Goal: Find specific page/section: Find specific page/section

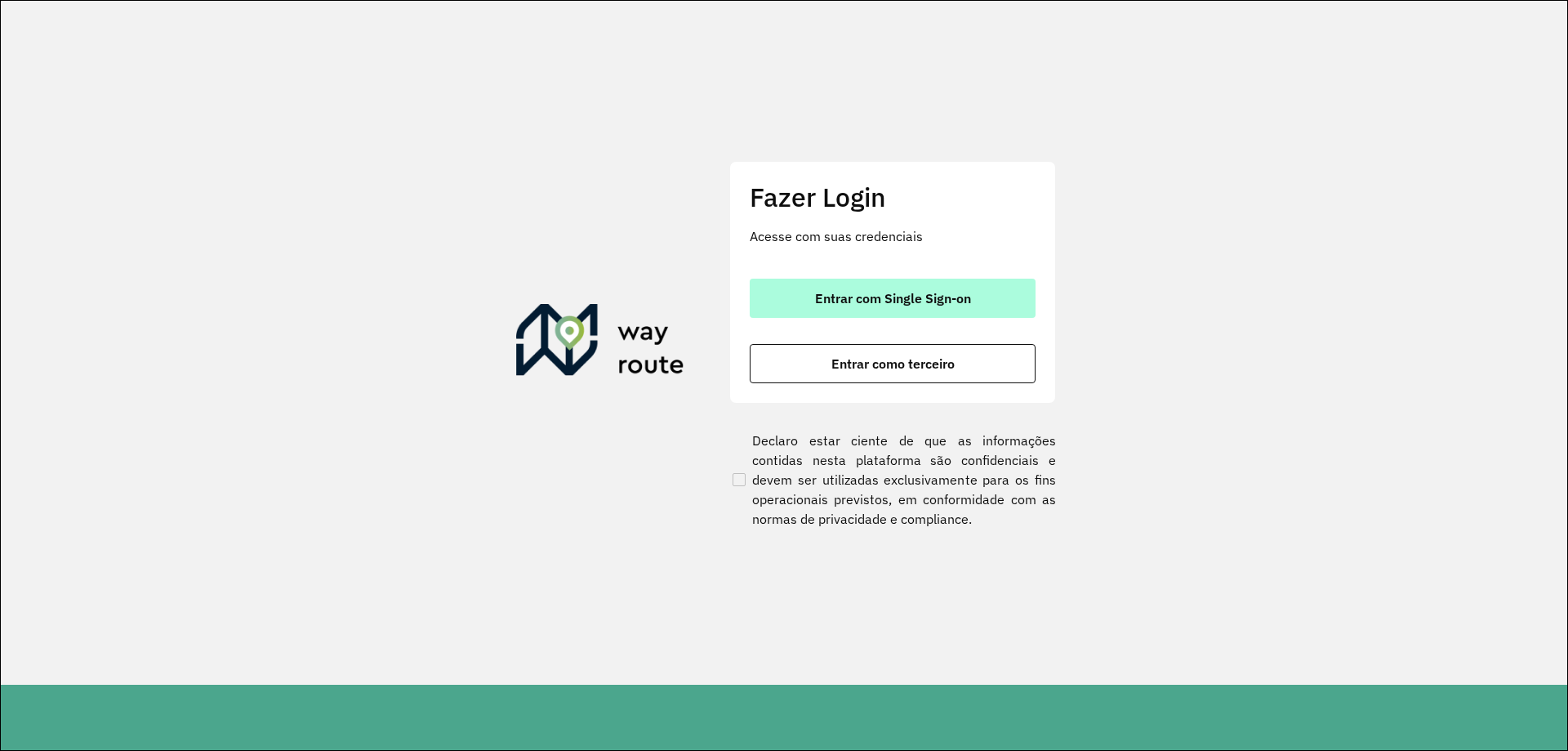
click at [890, 303] on span "Entrar com Single Sign-on" at bounding box center [893, 298] width 156 height 13
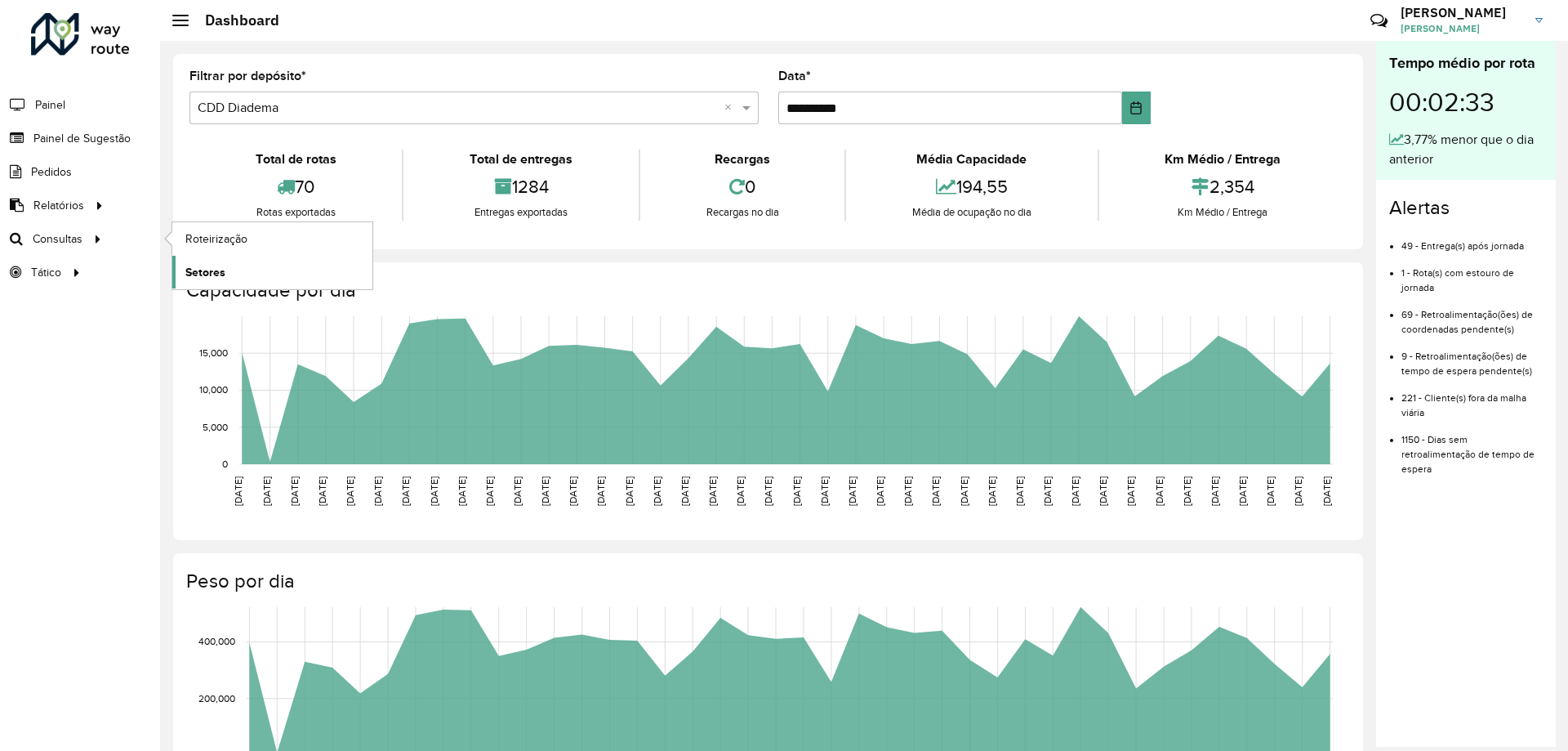
click at [223, 269] on span "Setores" at bounding box center [205, 272] width 40 height 17
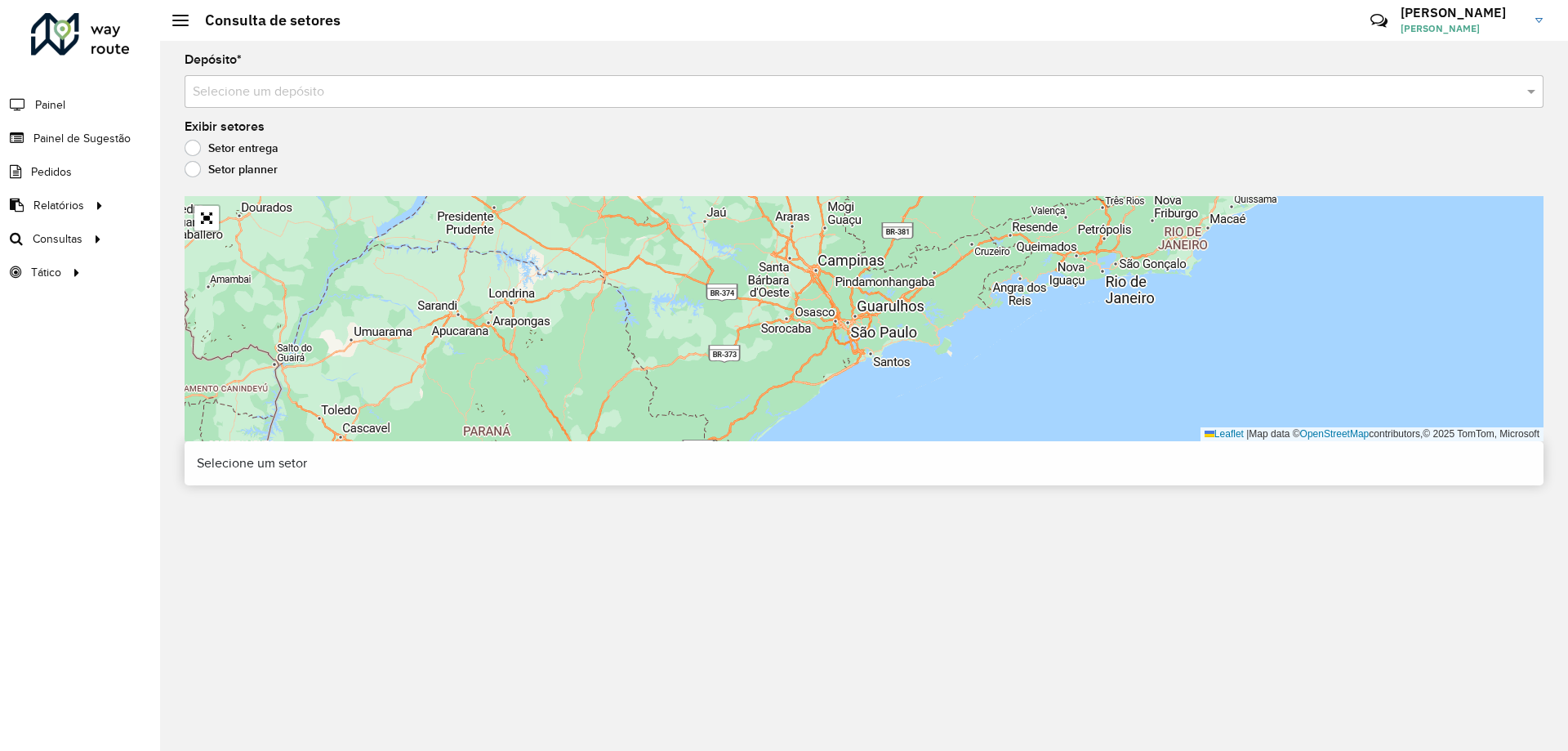
click at [347, 94] on input "text" at bounding box center [847, 92] width 1310 height 20
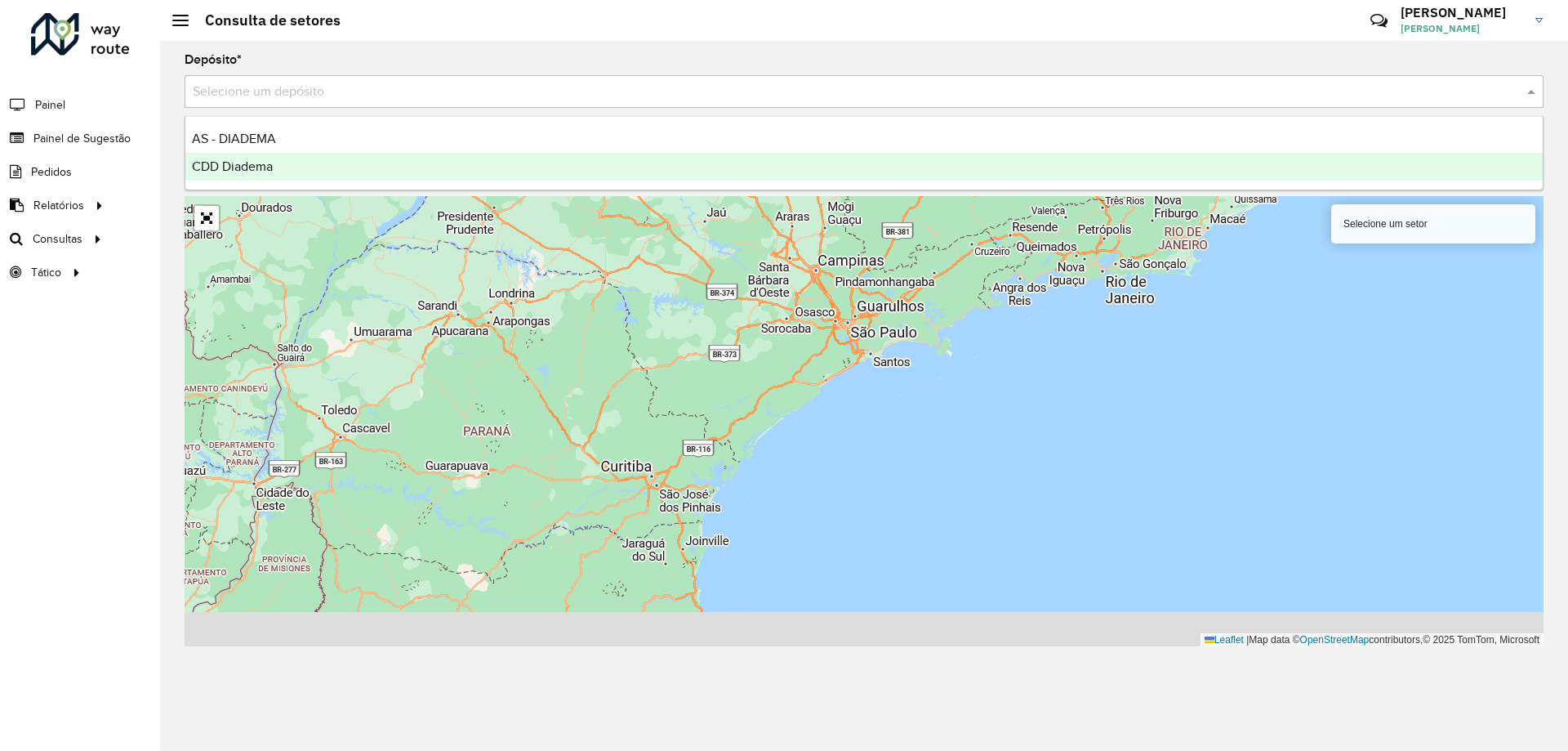
click at [325, 166] on div "CDD Diadema" at bounding box center [864, 167] width 1357 height 27
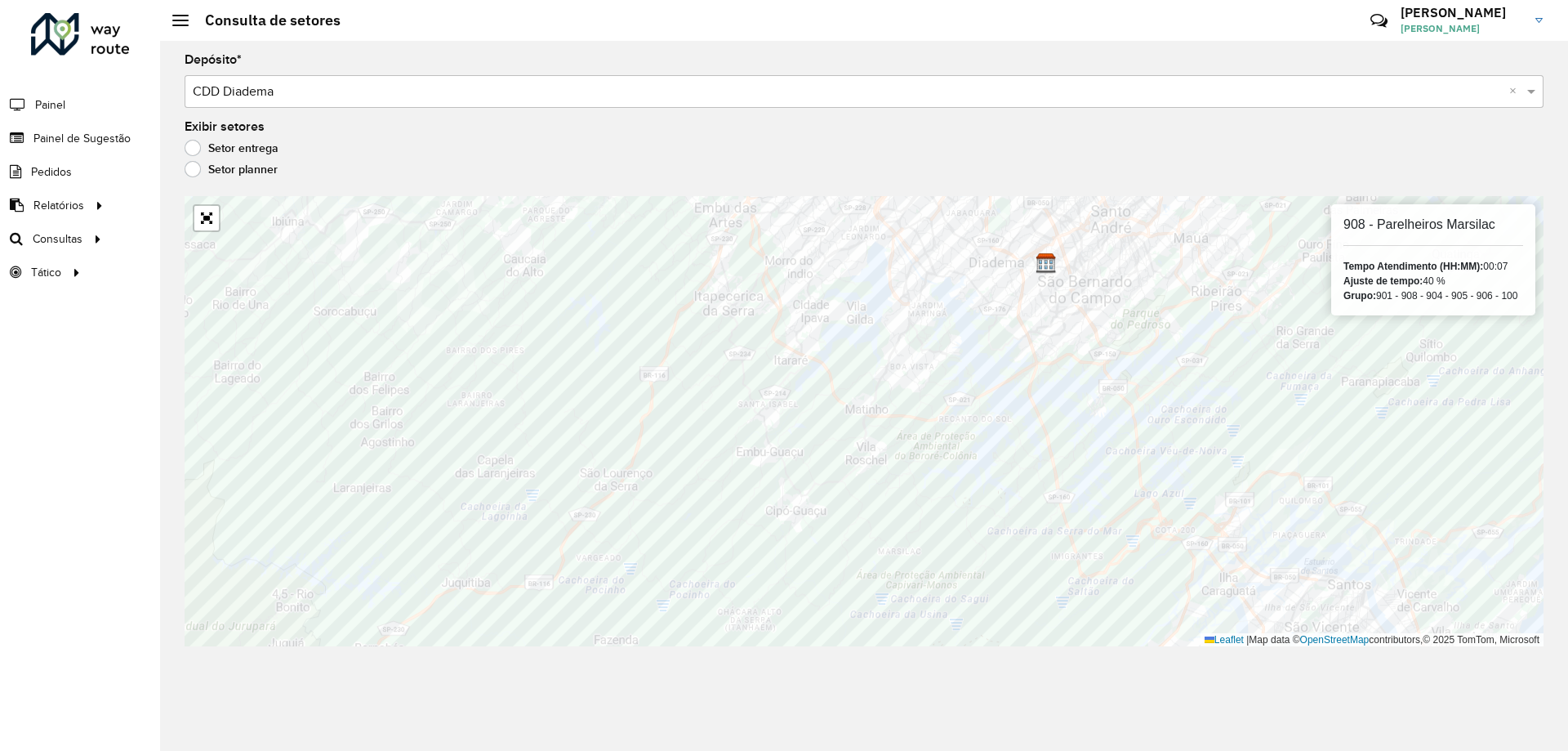
click at [1438, 233] on div "908 - Parelheiros Marsilac Tempo Atendimento (HH:MM): 00:07 Ajuste de tempo: 40…" at bounding box center [1433, 259] width 204 height 111
click at [1427, 222] on h6 "908 - Parelheiros Marsilac" at bounding box center [1432, 224] width 179 height 15
copy h6 "Parelheiros"
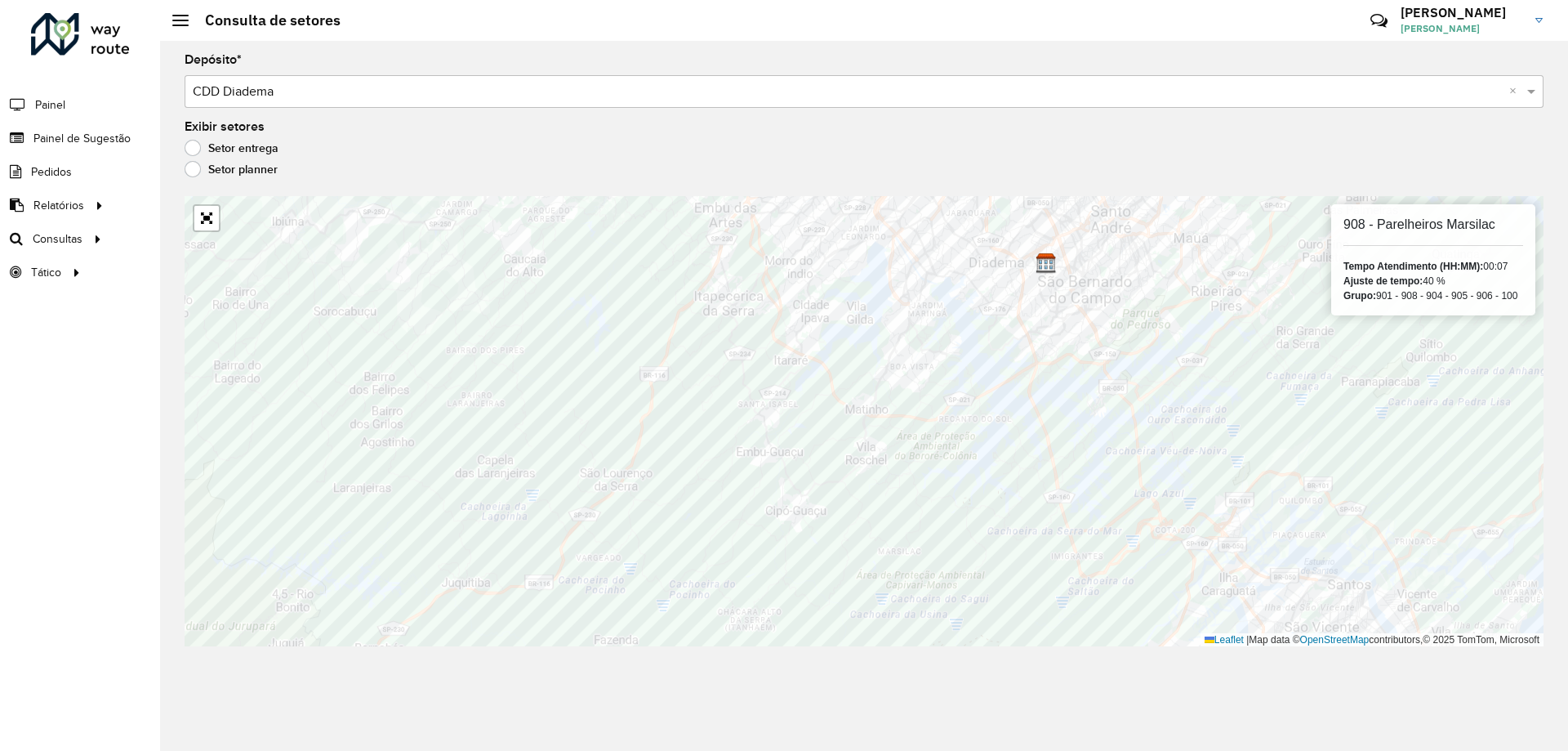
copy h6 "Parelheiros"
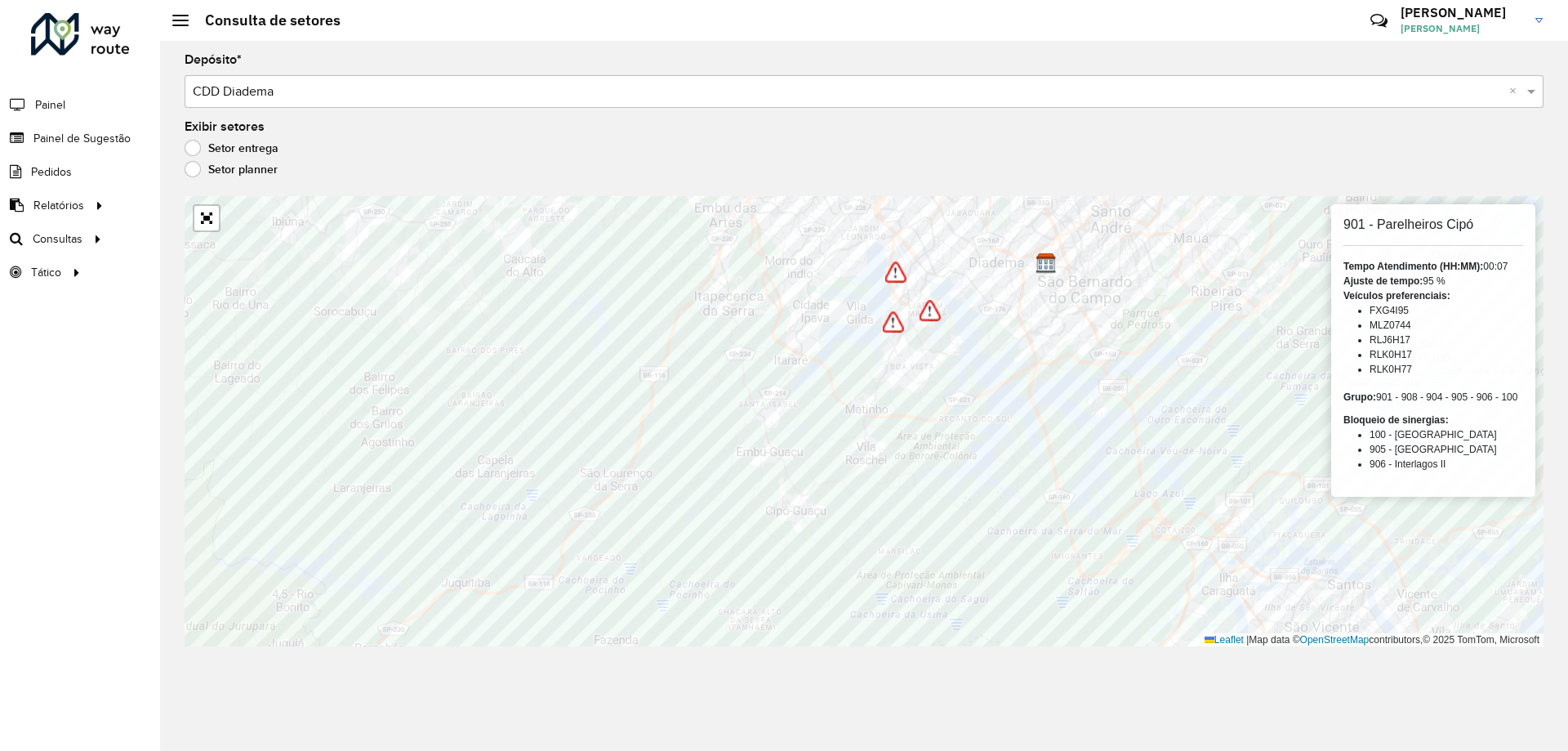
click at [1396, 227] on h6 "901 - Parelheiros Cipó" at bounding box center [1432, 224] width 179 height 15
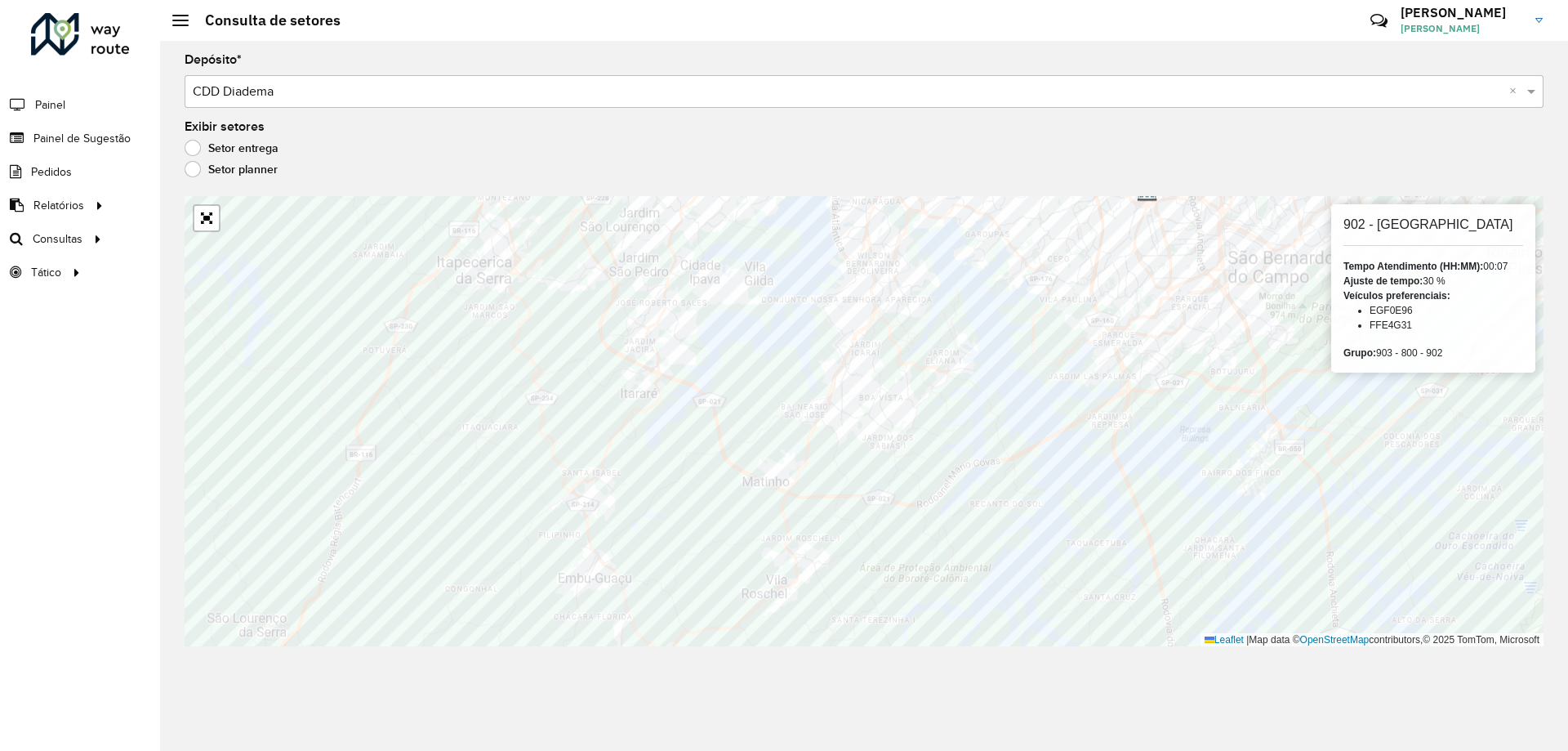
click at [1421, 226] on h6 "902 - [GEOGRAPHIC_DATA]" at bounding box center [1432, 224] width 179 height 15
click at [1425, 223] on h6 "800 - Cocaia \ Cantinho do Céu" at bounding box center [1431, 224] width 183 height 15
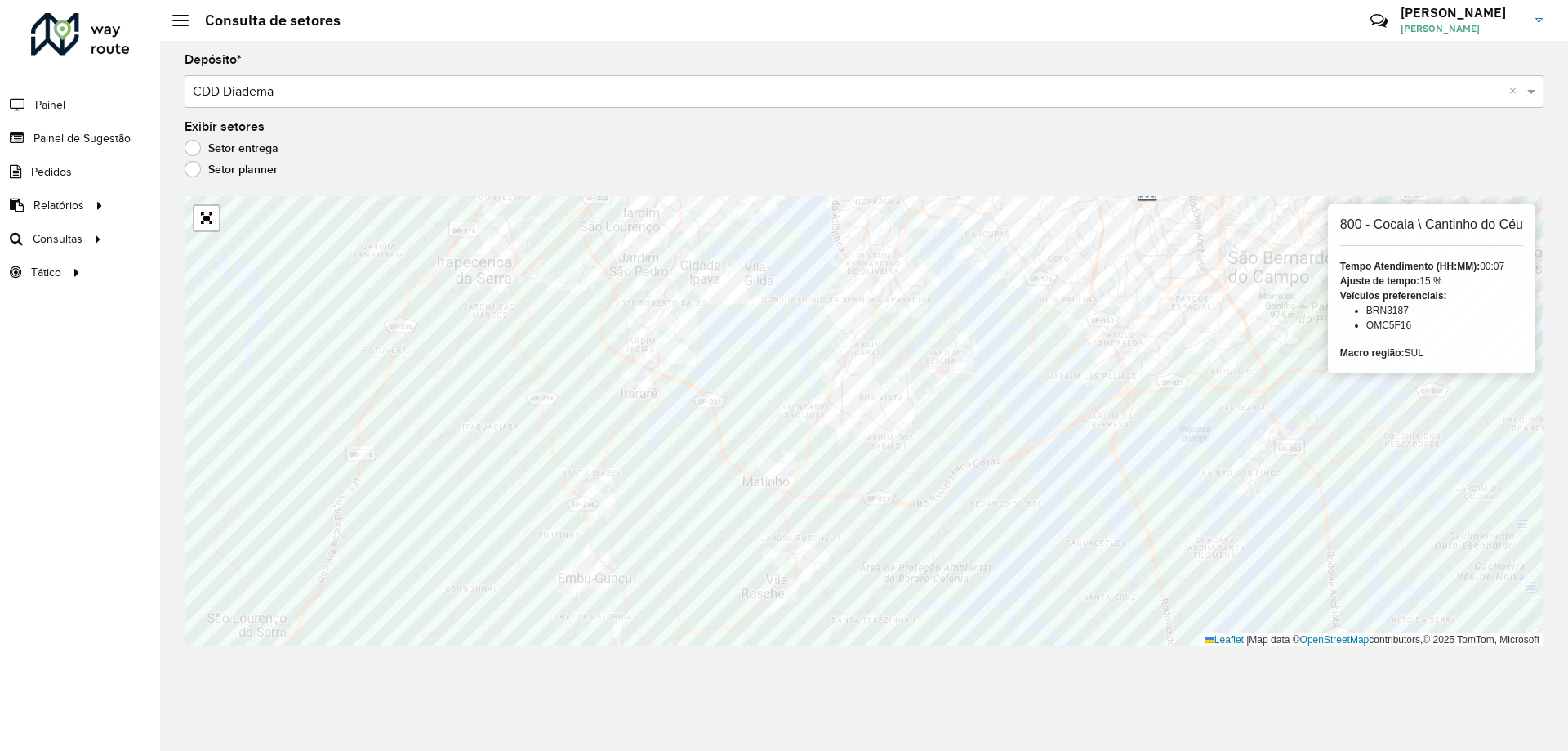
click at [1425, 223] on h6 "800 - Cocaia \ Cantinho do Céu" at bounding box center [1431, 224] width 183 height 15
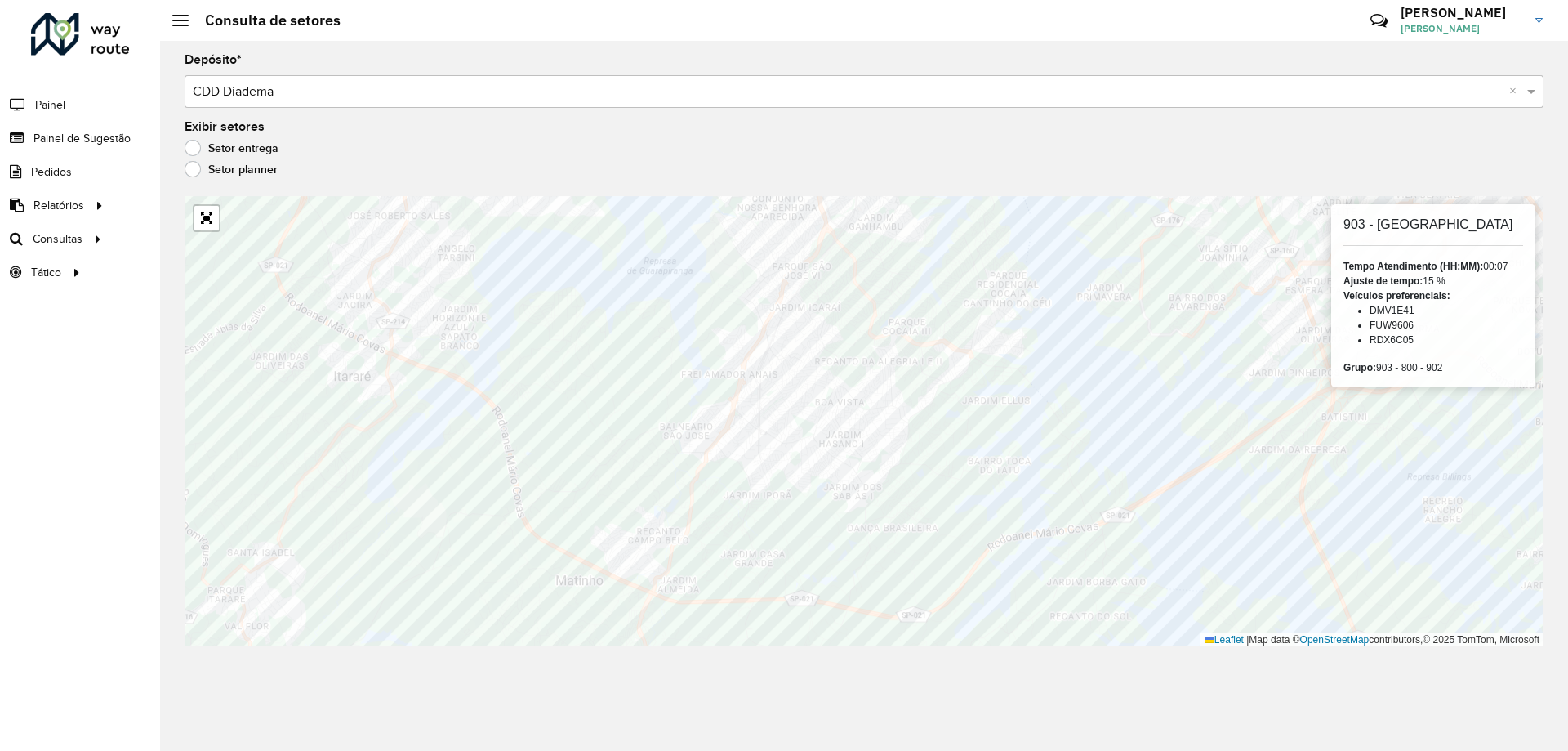
click at [1426, 221] on h6 "903 - [GEOGRAPHIC_DATA]" at bounding box center [1432, 224] width 179 height 15
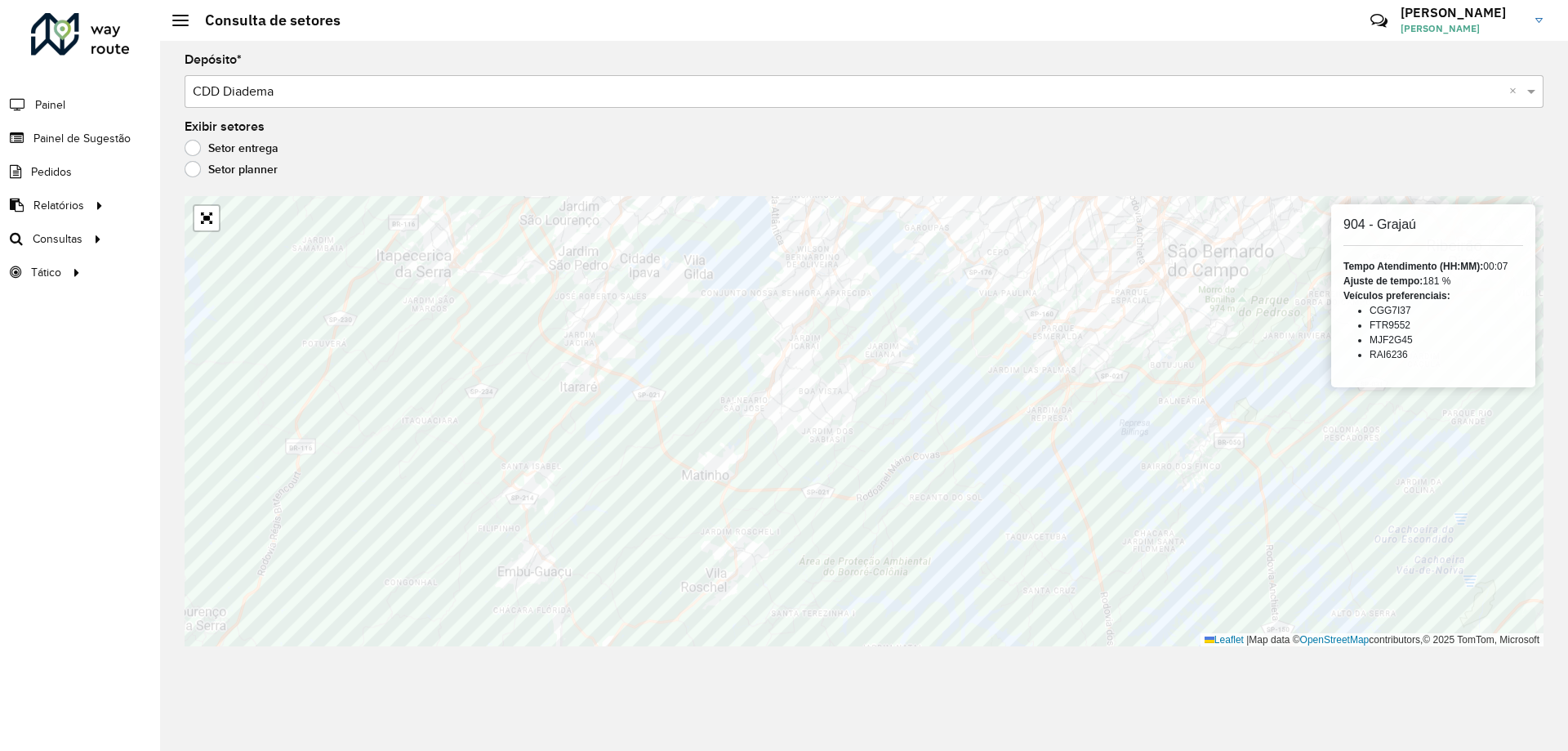
click at [1446, 217] on h6 "904 - Grajaú" at bounding box center [1432, 224] width 179 height 15
click at [1384, 227] on h6 "904 - Grajaú" at bounding box center [1432, 224] width 179 height 15
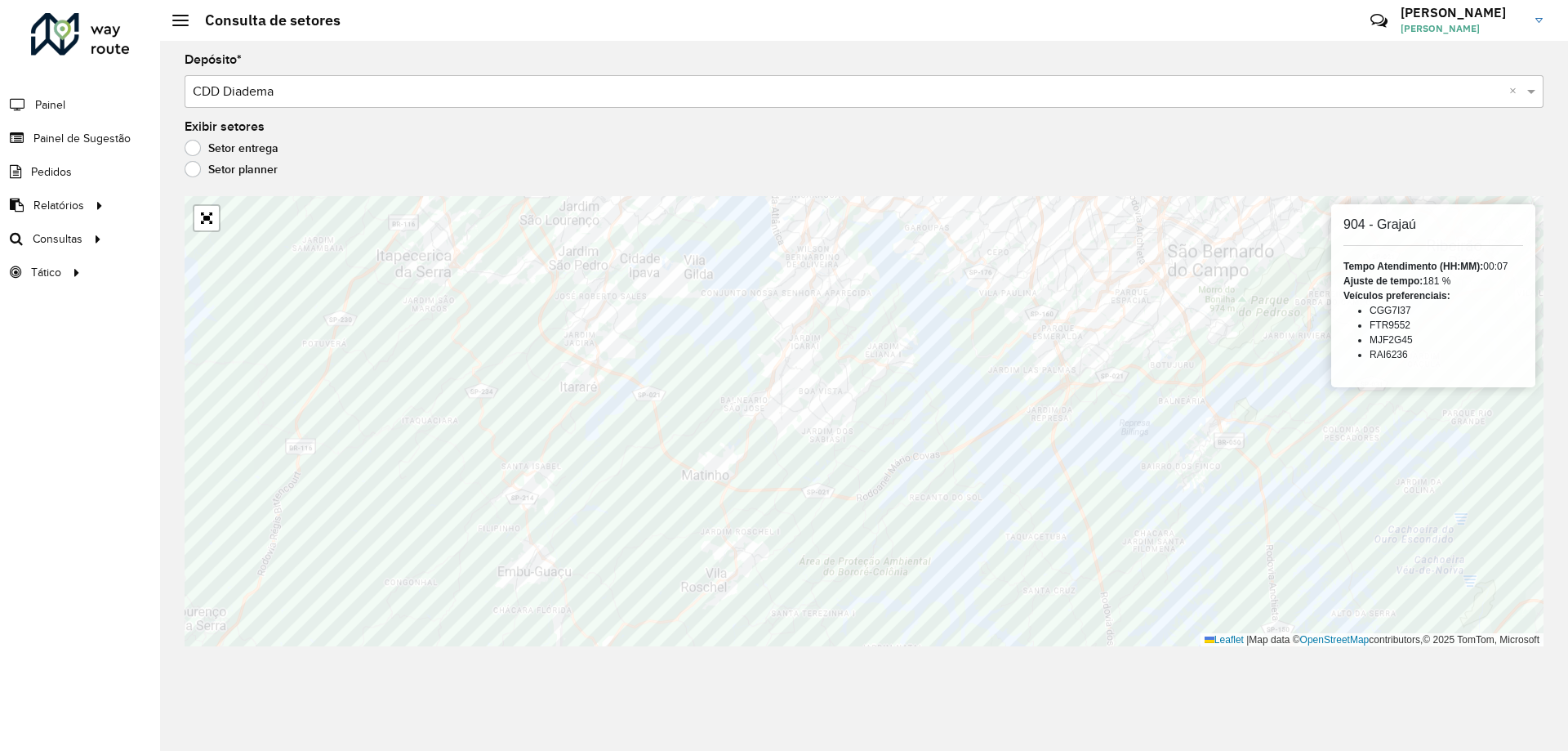
copy h6 "Grajaú"
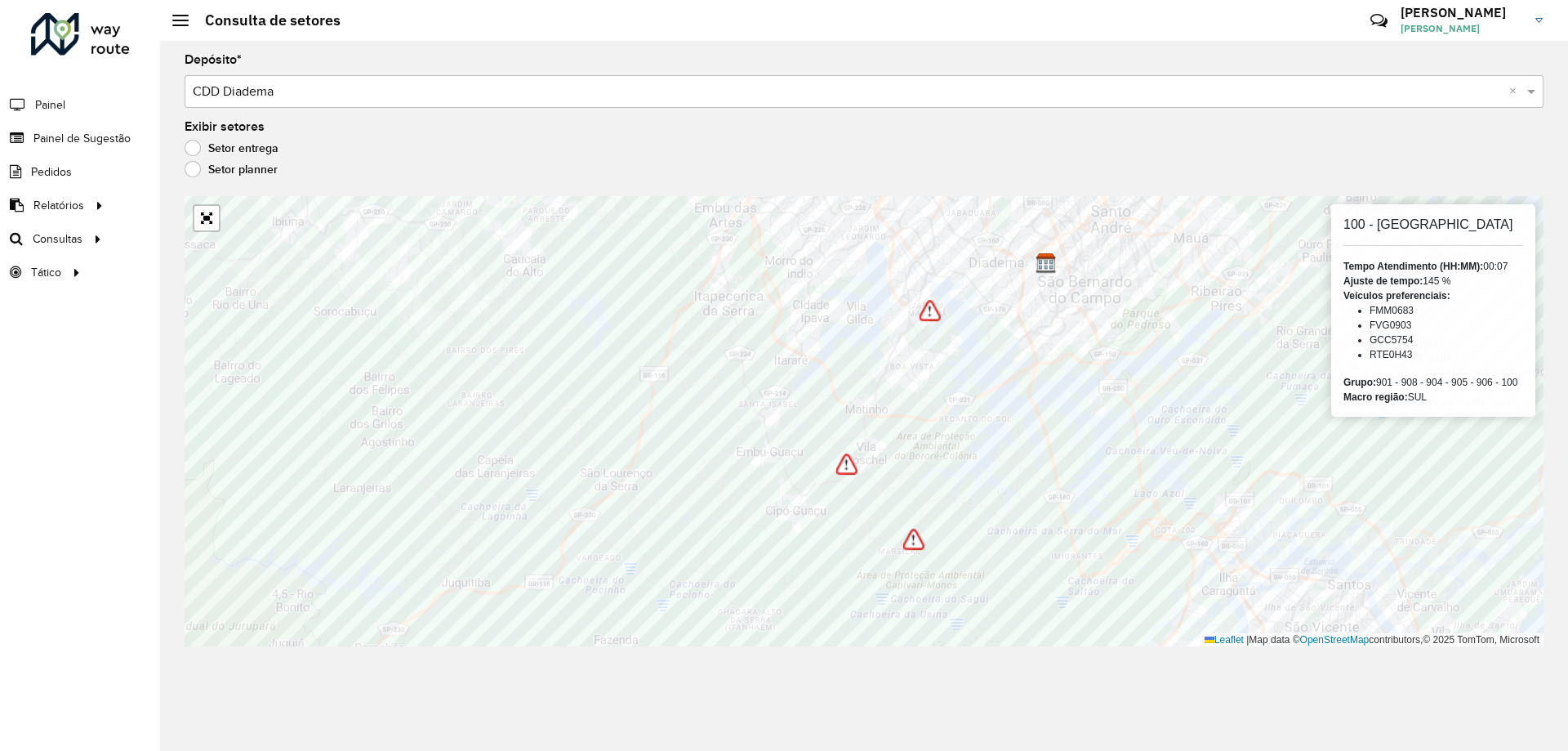
click at [1415, 222] on h6 "100 - [GEOGRAPHIC_DATA]" at bounding box center [1432, 224] width 179 height 15
click at [1404, 223] on h6 "905 - [GEOGRAPHIC_DATA]" at bounding box center [1432, 224] width 179 height 15
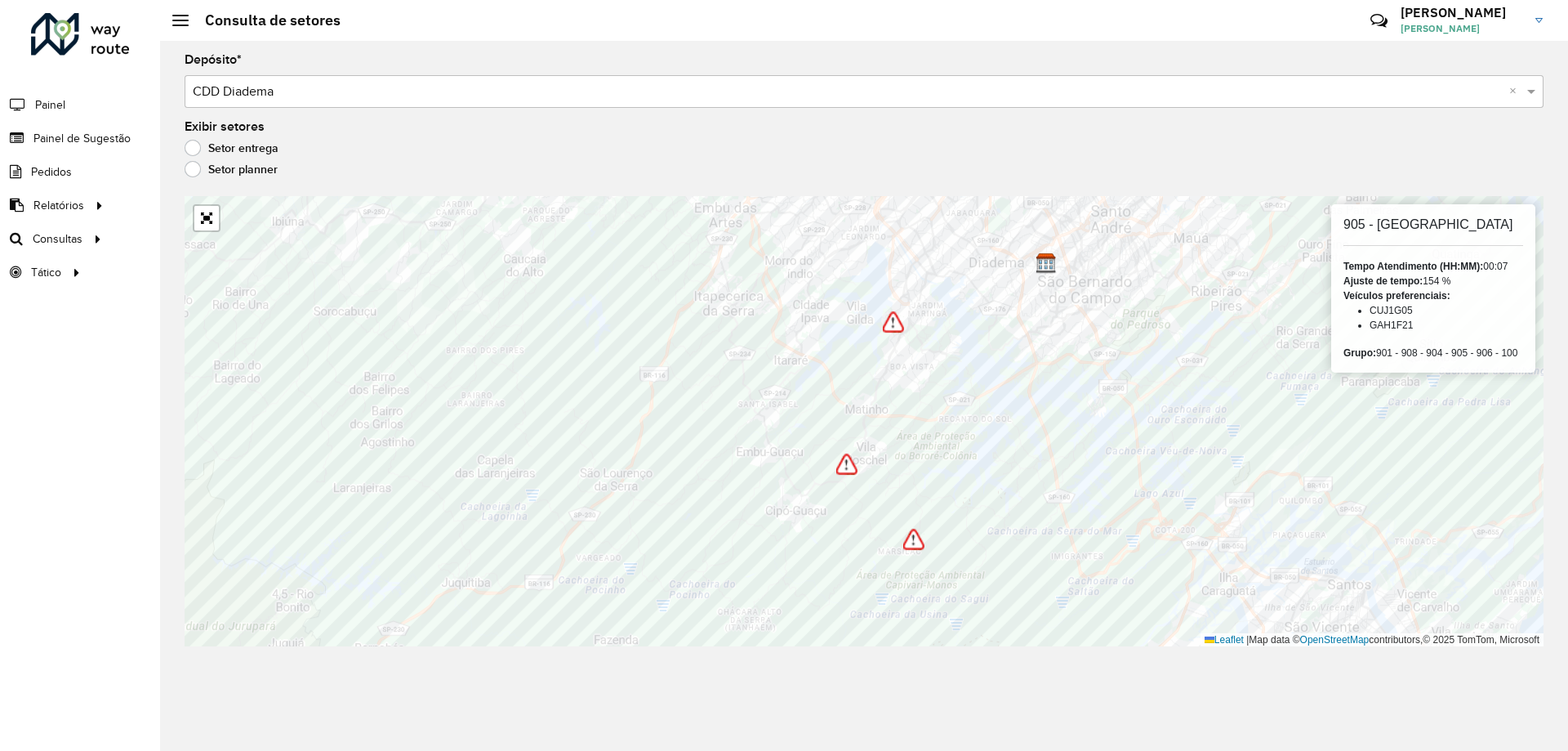
click at [1404, 223] on h6 "905 - [GEOGRAPHIC_DATA]" at bounding box center [1432, 224] width 179 height 15
click at [1390, 222] on h6 "906 - Interlagos II" at bounding box center [1432, 224] width 179 height 15
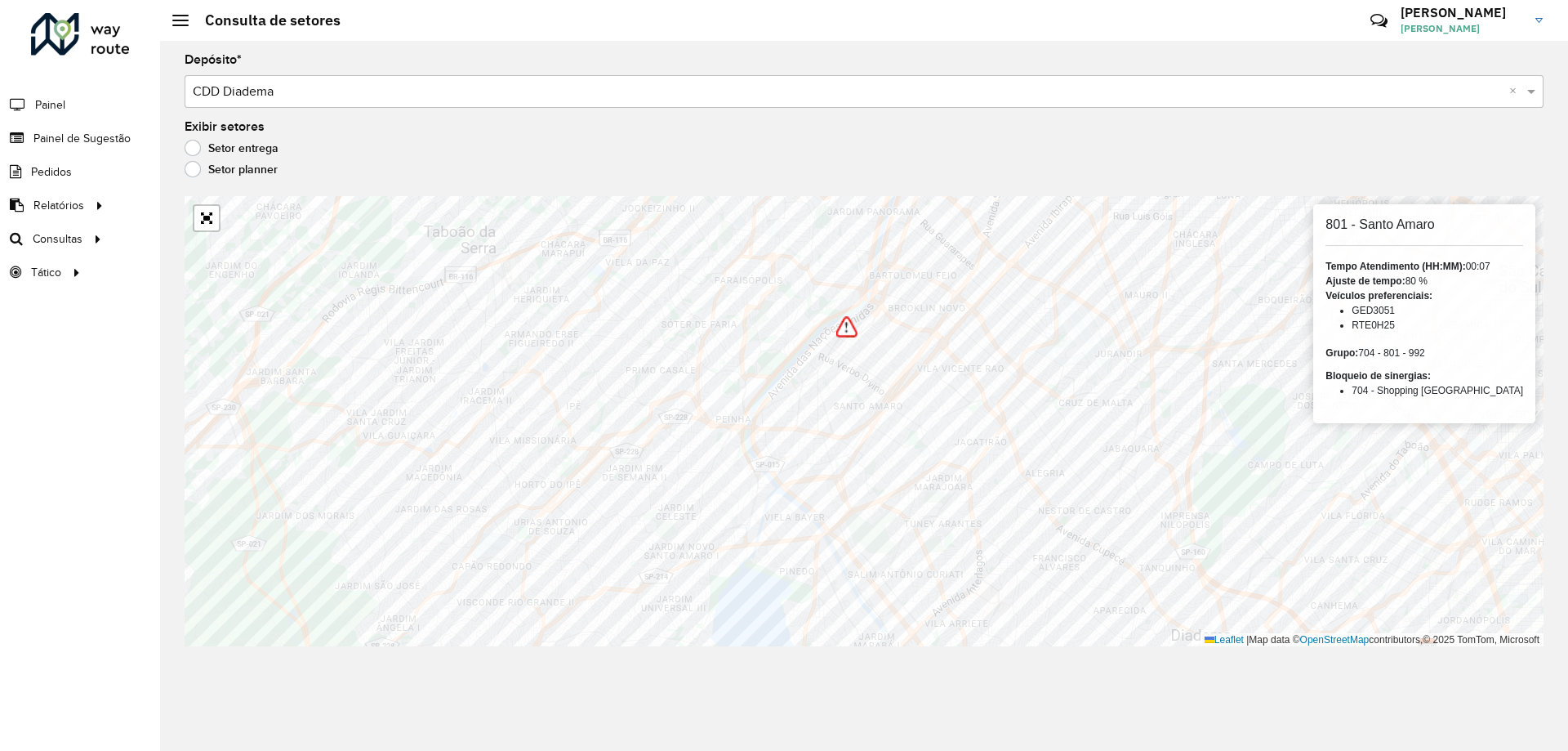
click at [1420, 219] on h6 "801 - Santo Amaro" at bounding box center [1424, 224] width 197 height 15
click at [1372, 223] on h6 "801 - Santo Amaro" at bounding box center [1424, 224] width 197 height 15
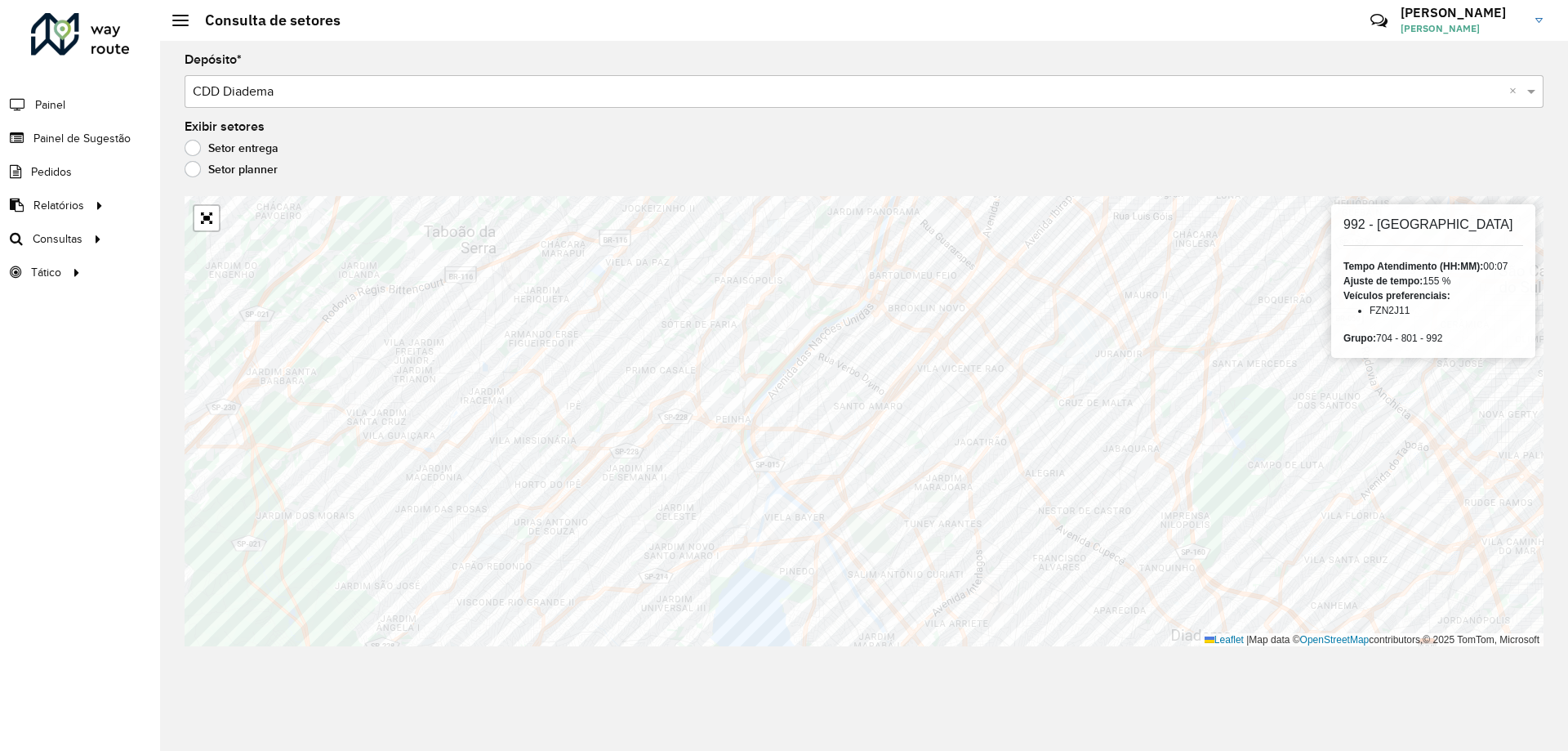
click at [1412, 223] on h6 "992 - [GEOGRAPHIC_DATA]" at bounding box center [1432, 224] width 179 height 15
click at [1411, 223] on h6 "992 - [GEOGRAPHIC_DATA]" at bounding box center [1432, 224] width 179 height 15
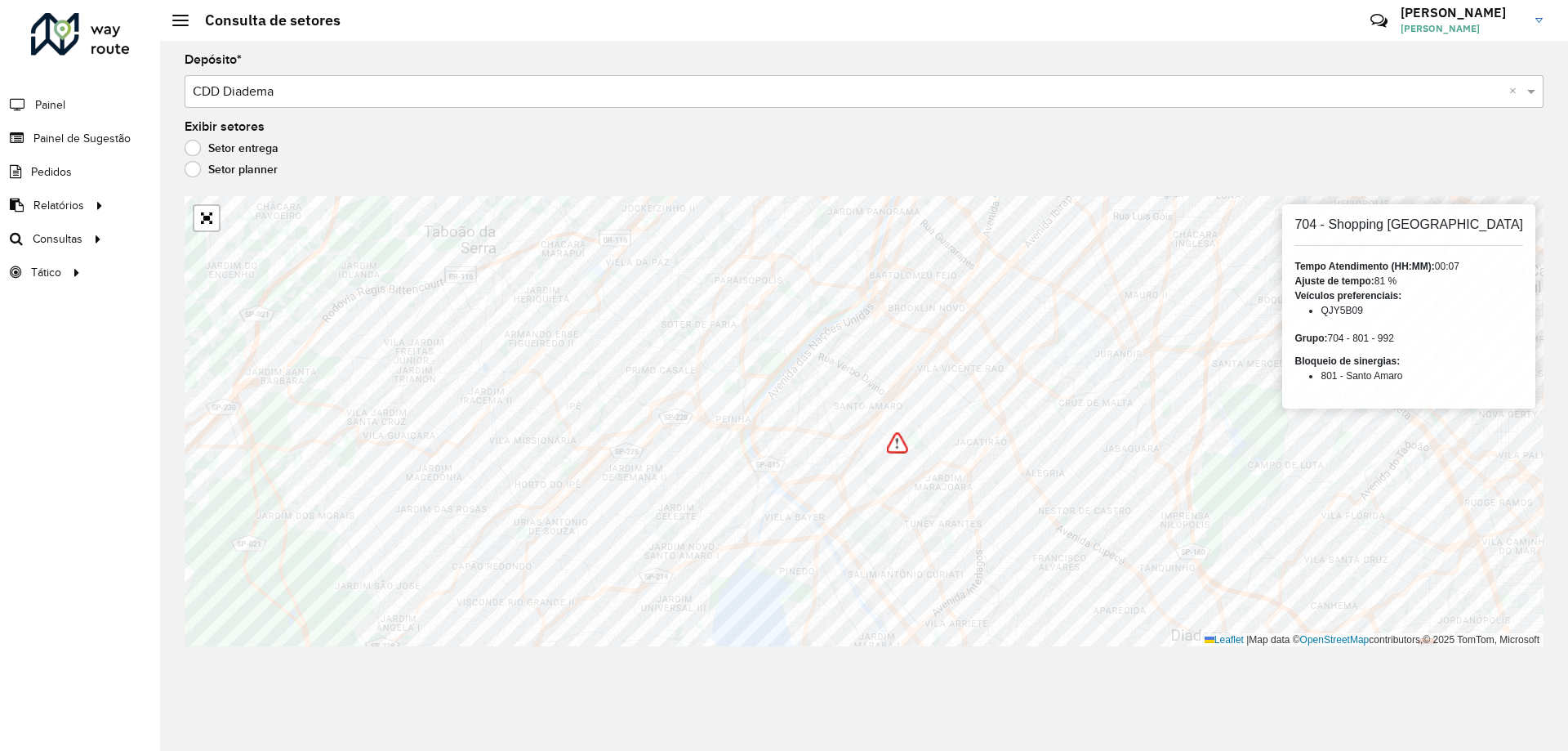
click at [1376, 229] on h6 "704 - Shopping [GEOGRAPHIC_DATA]" at bounding box center [1408, 224] width 229 height 15
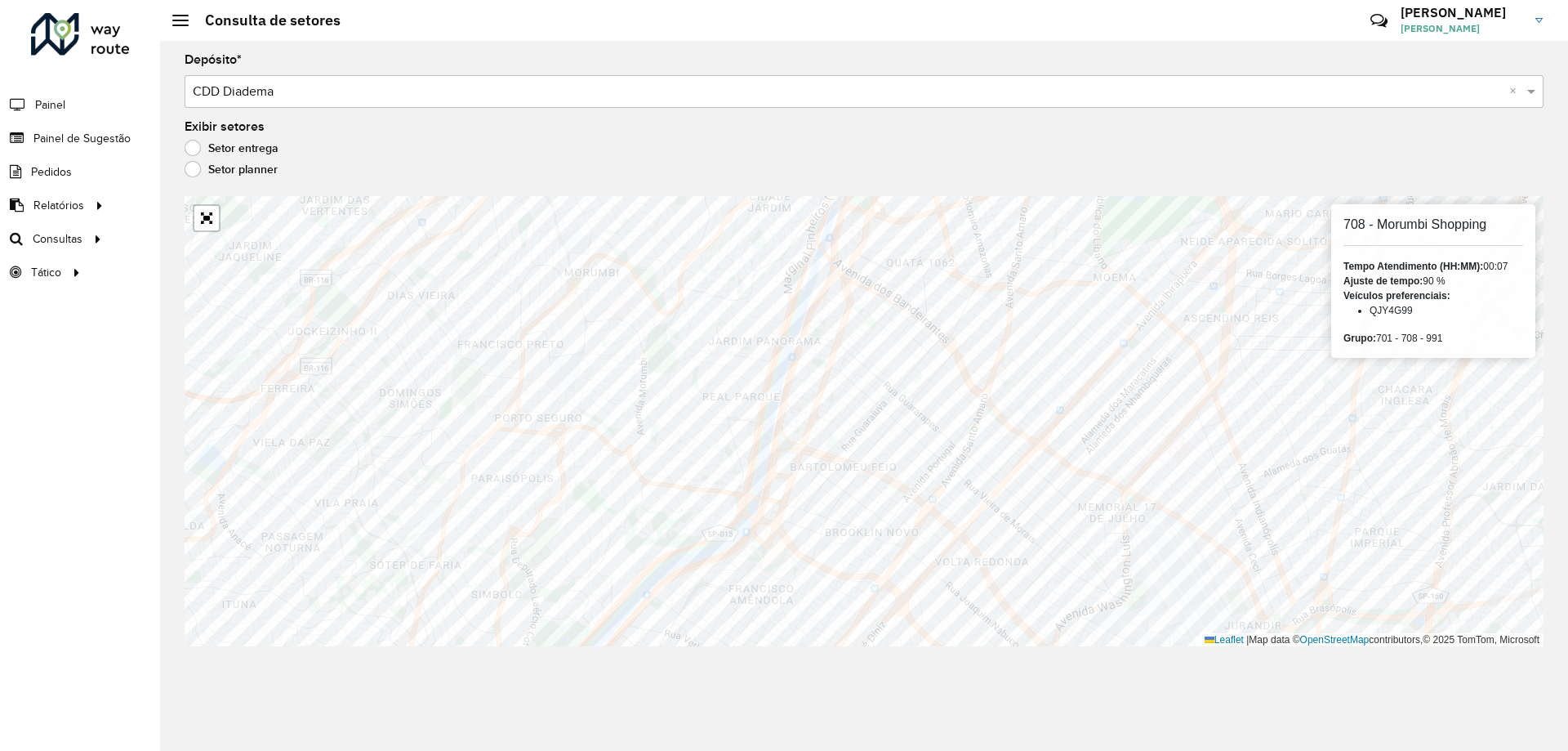
click at [1434, 233] on div "708 - Morumbi Shopping Tempo Atendimento (HH:MM): 00:07 Ajuste de tempo: 90 % V…" at bounding box center [1433, 281] width 204 height 154
click at [1420, 225] on h6 "708 - Morumbi Shopping" at bounding box center [1432, 224] width 179 height 15
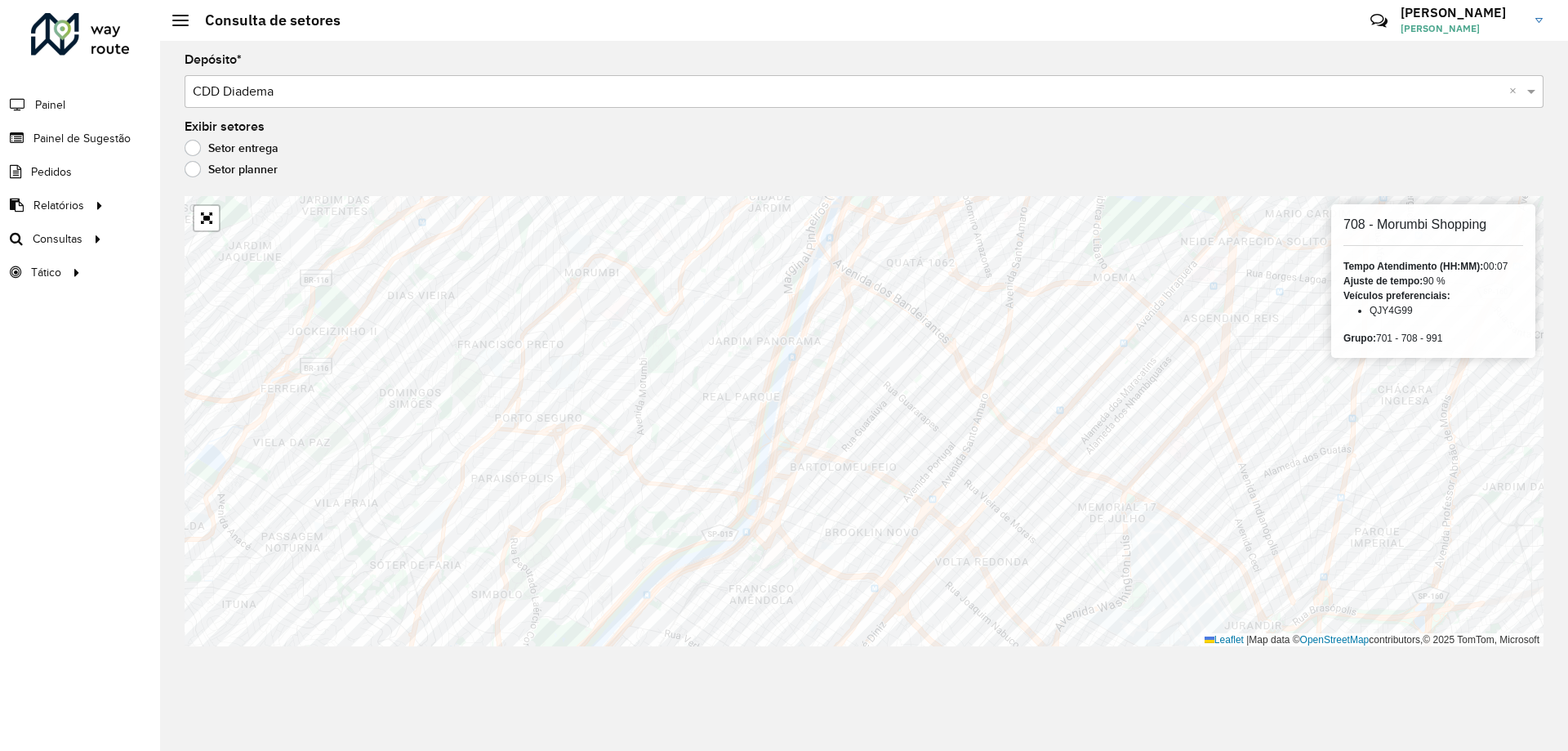
click at [1420, 225] on h6 "708 - Morumbi Shopping" at bounding box center [1432, 224] width 179 height 15
copy h6 "Morumbi"
click at [1422, 231] on h6 "[STREET_ADDRESS]" at bounding box center [1432, 224] width 179 height 15
click at [1403, 227] on h6 "[STREET_ADDRESS]" at bounding box center [1432, 224] width 179 height 15
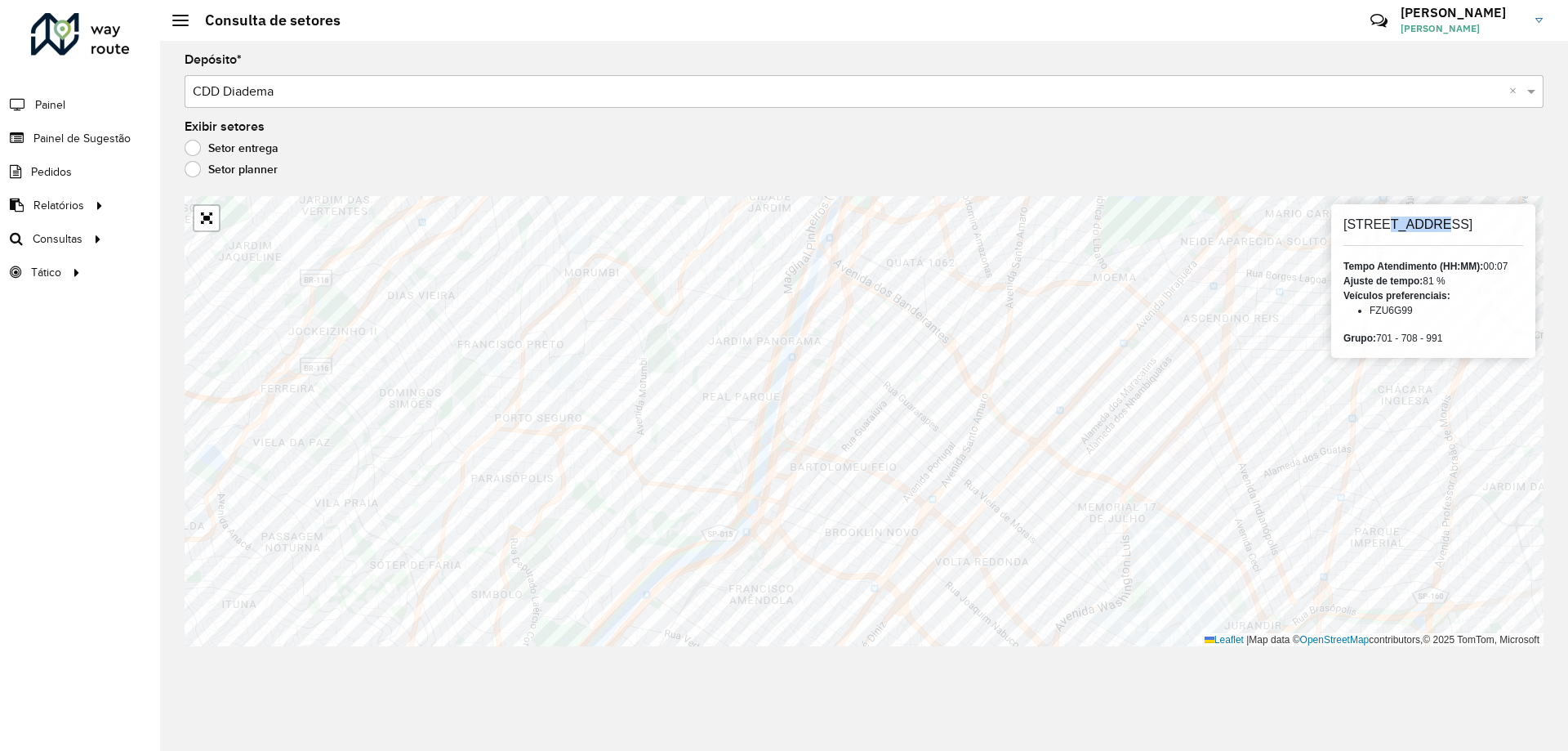
click at [1403, 227] on h6 "[STREET_ADDRESS]" at bounding box center [1432, 224] width 179 height 15
copy h6 "Market"
click at [1426, 226] on h6 "991 - Brooklin Novo" at bounding box center [1432, 224] width 179 height 15
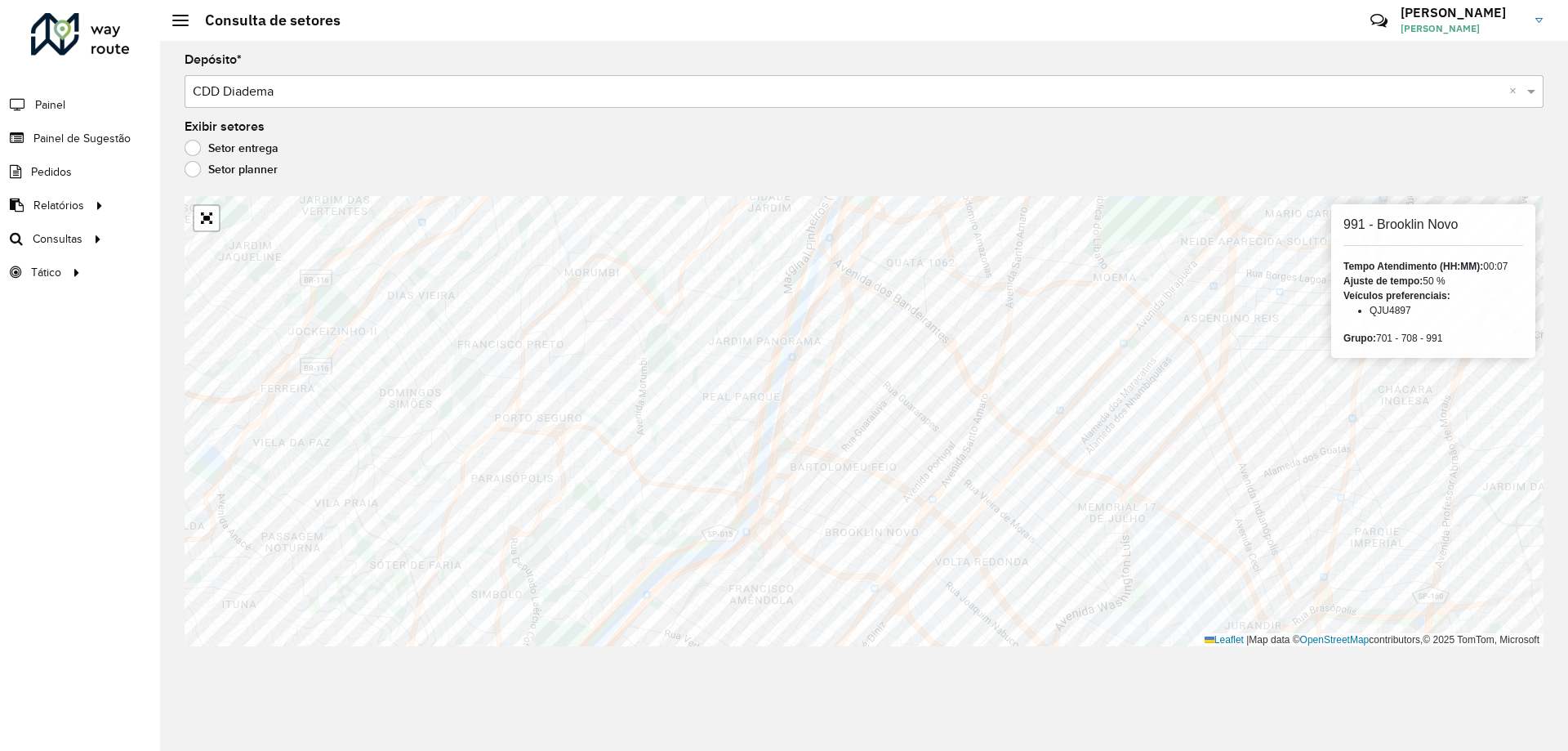
click at [1426, 226] on h6 "991 - Brooklin Novo" at bounding box center [1432, 224] width 179 height 15
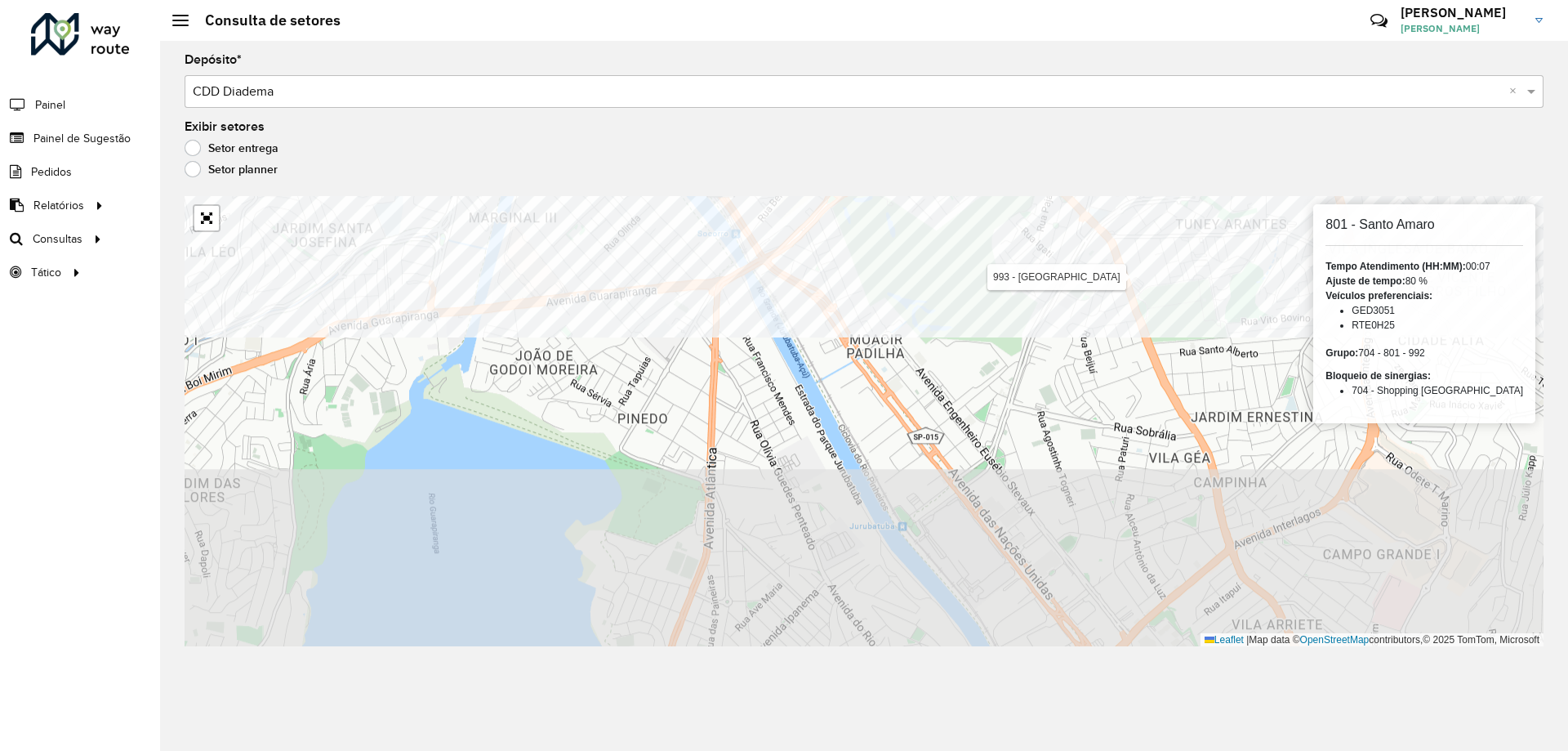
click at [977, 153] on formly-group "Depósito * Selecione um depósito × CDD Diadema × Exibir setores Setor entrega S…" at bounding box center [864, 350] width 1359 height 592
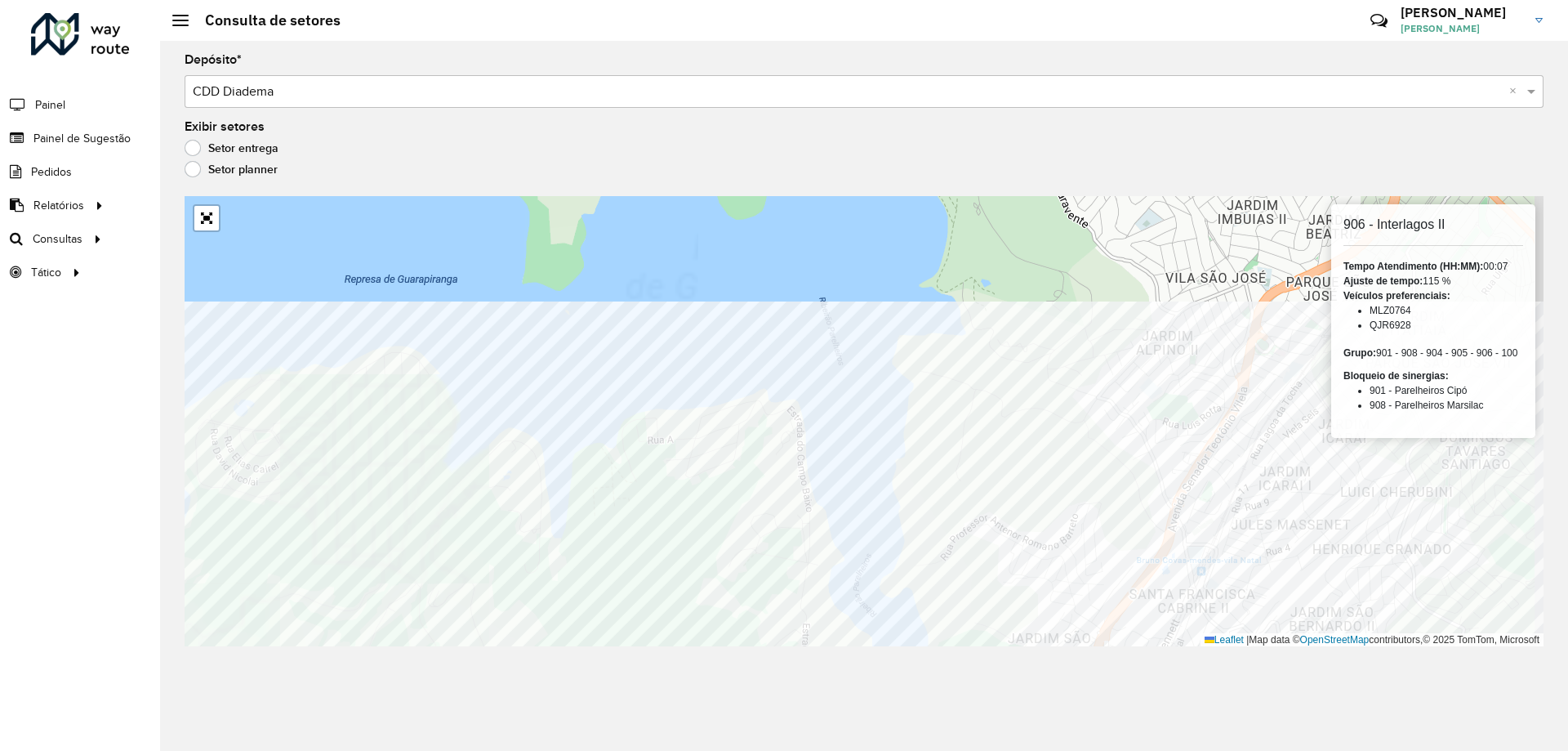
click at [668, 708] on div "Depósito * Selecione um depósito × CDD Diadema × Exibir setores Setor entrega S…" at bounding box center [864, 396] width 1408 height 710
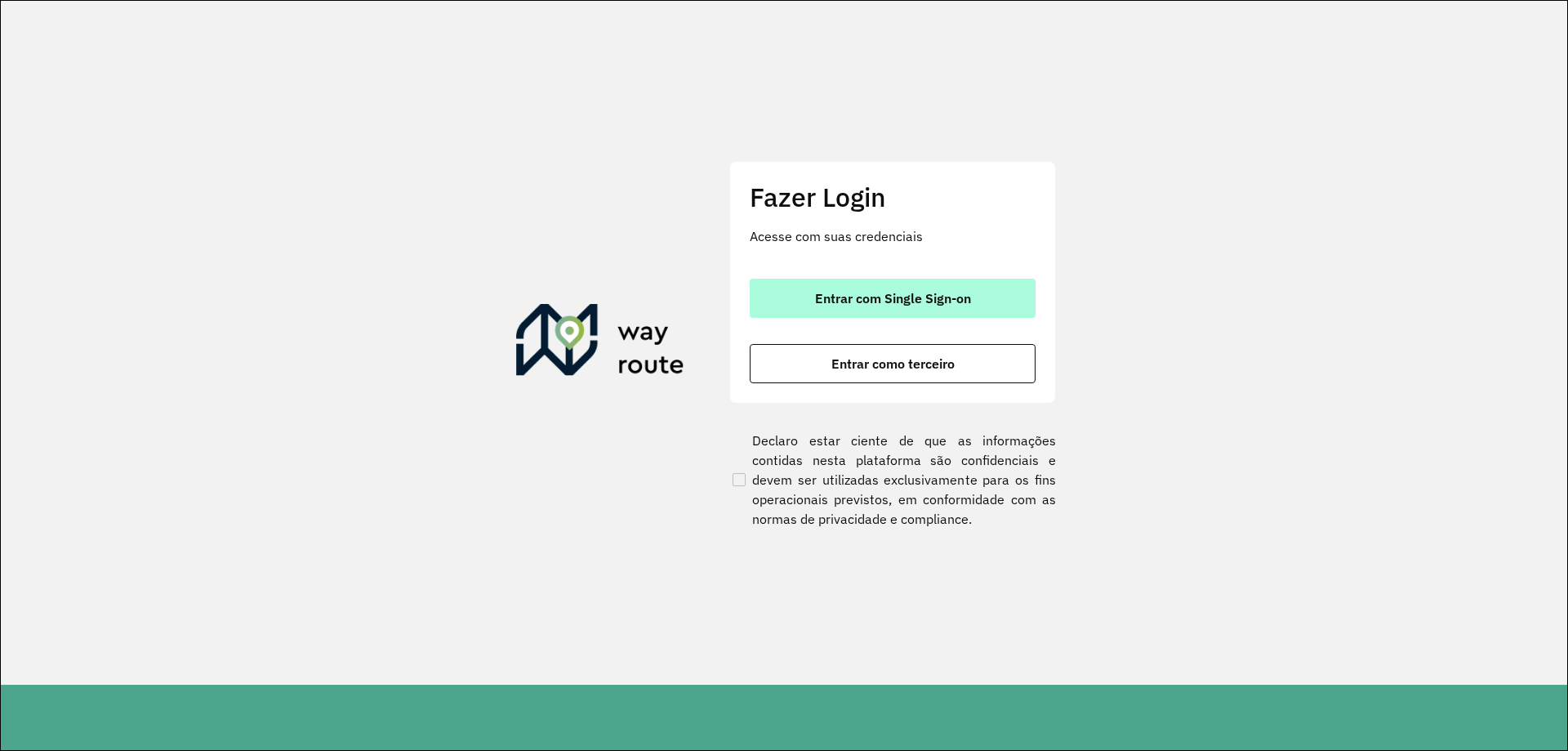
click at [942, 292] on span "Entrar com Single Sign-on" at bounding box center [893, 298] width 156 height 13
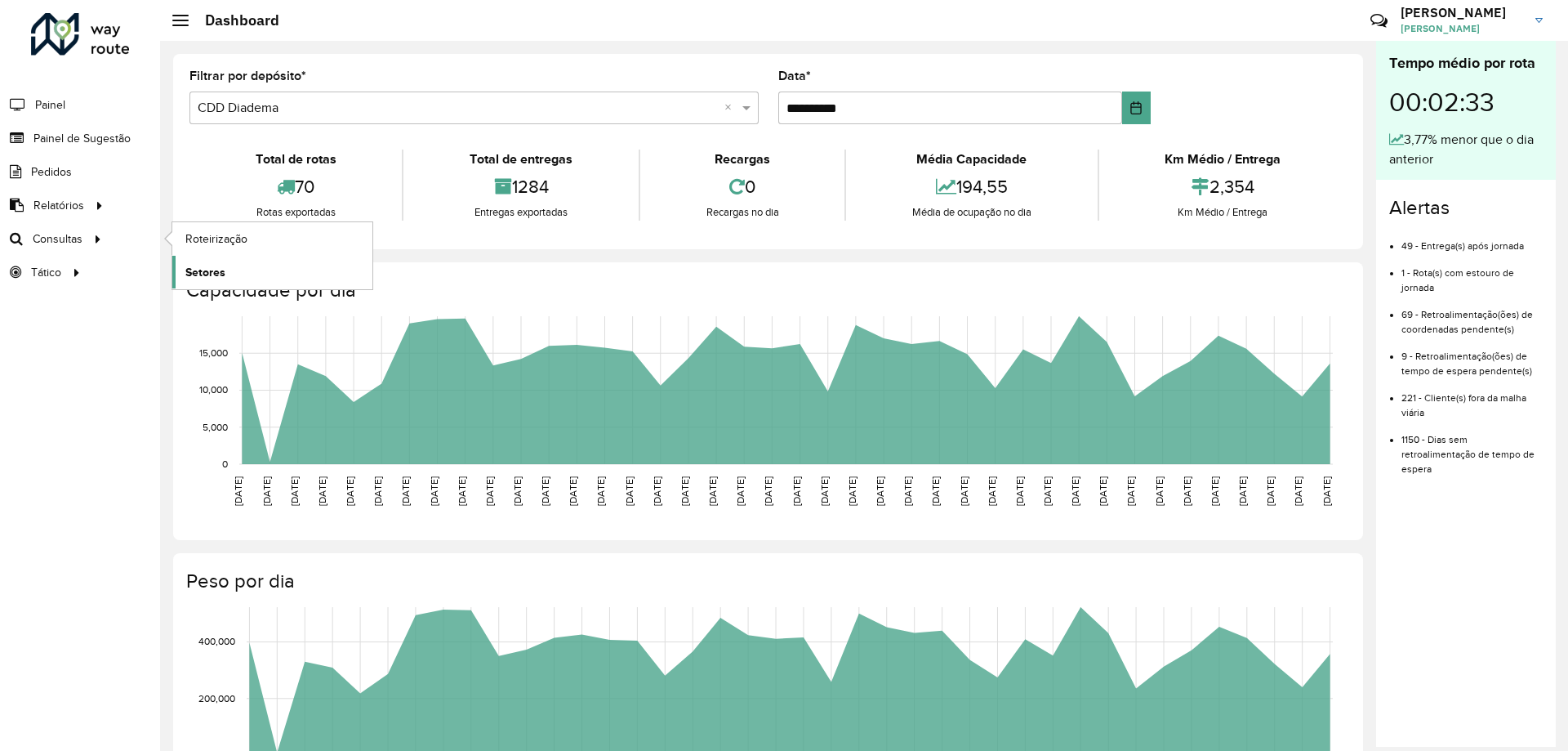
click at [232, 270] on link "Setores" at bounding box center [272, 272] width 200 height 33
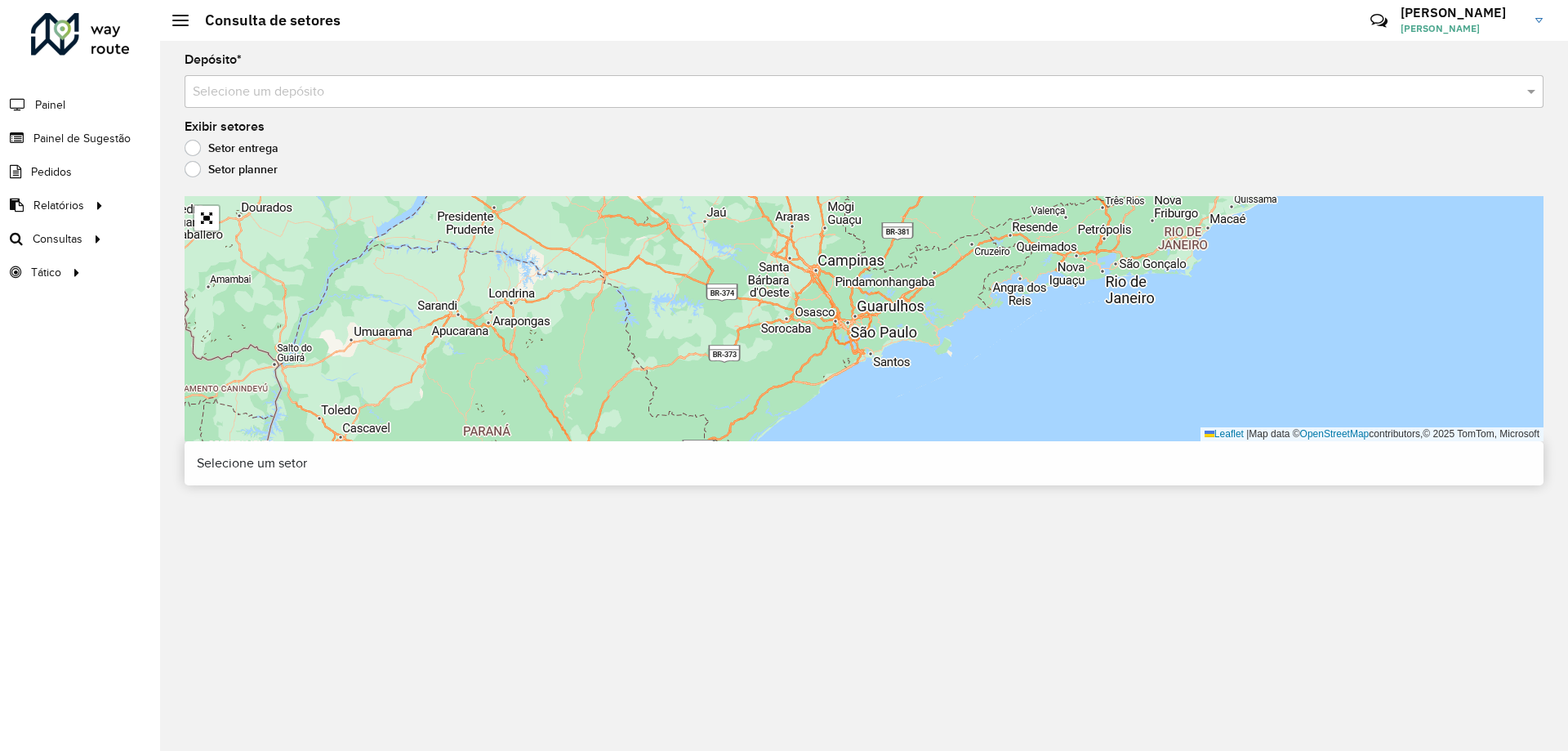
click at [518, 88] on input "text" at bounding box center [847, 92] width 1310 height 20
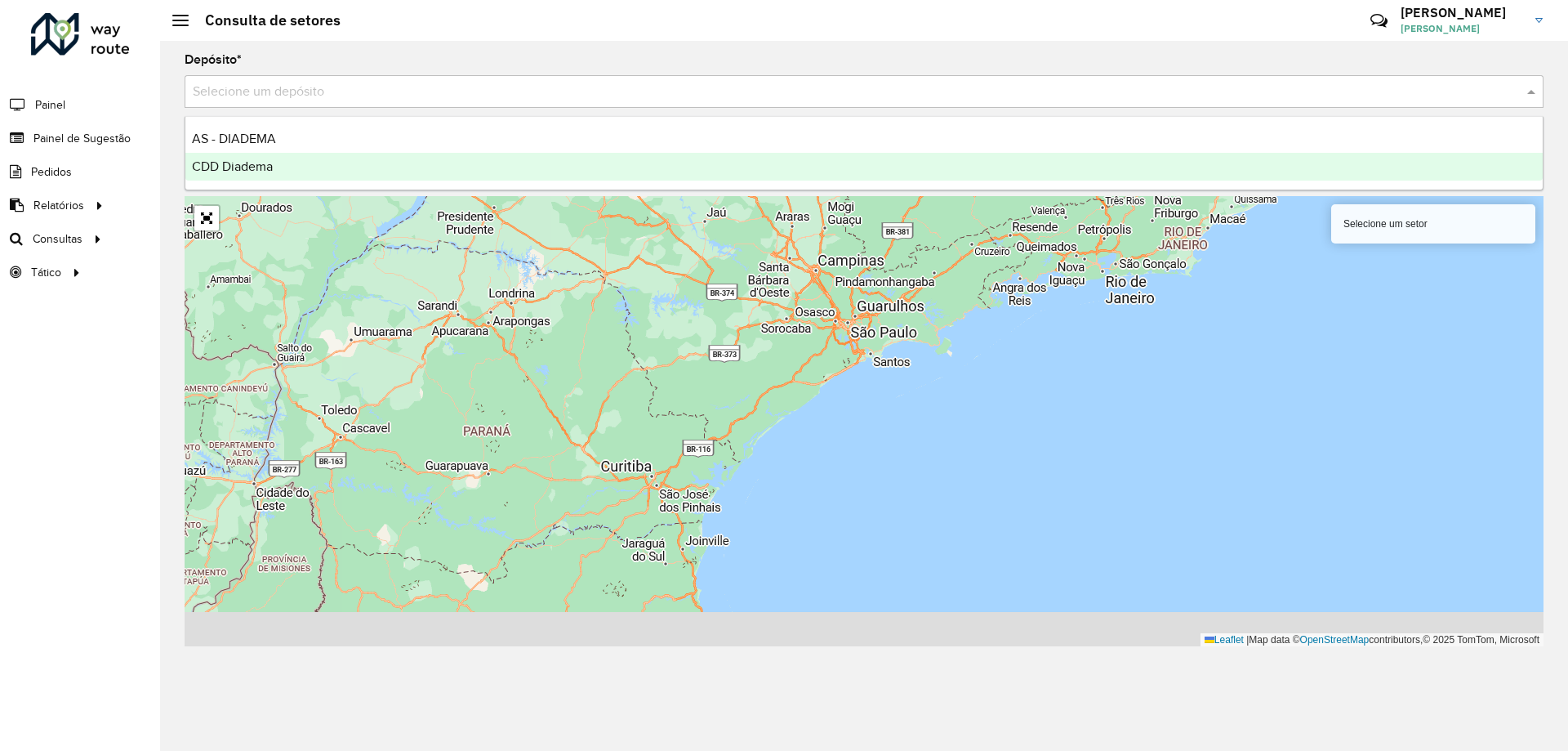
click at [262, 162] on span "CDD Diadema" at bounding box center [232, 167] width 81 height 14
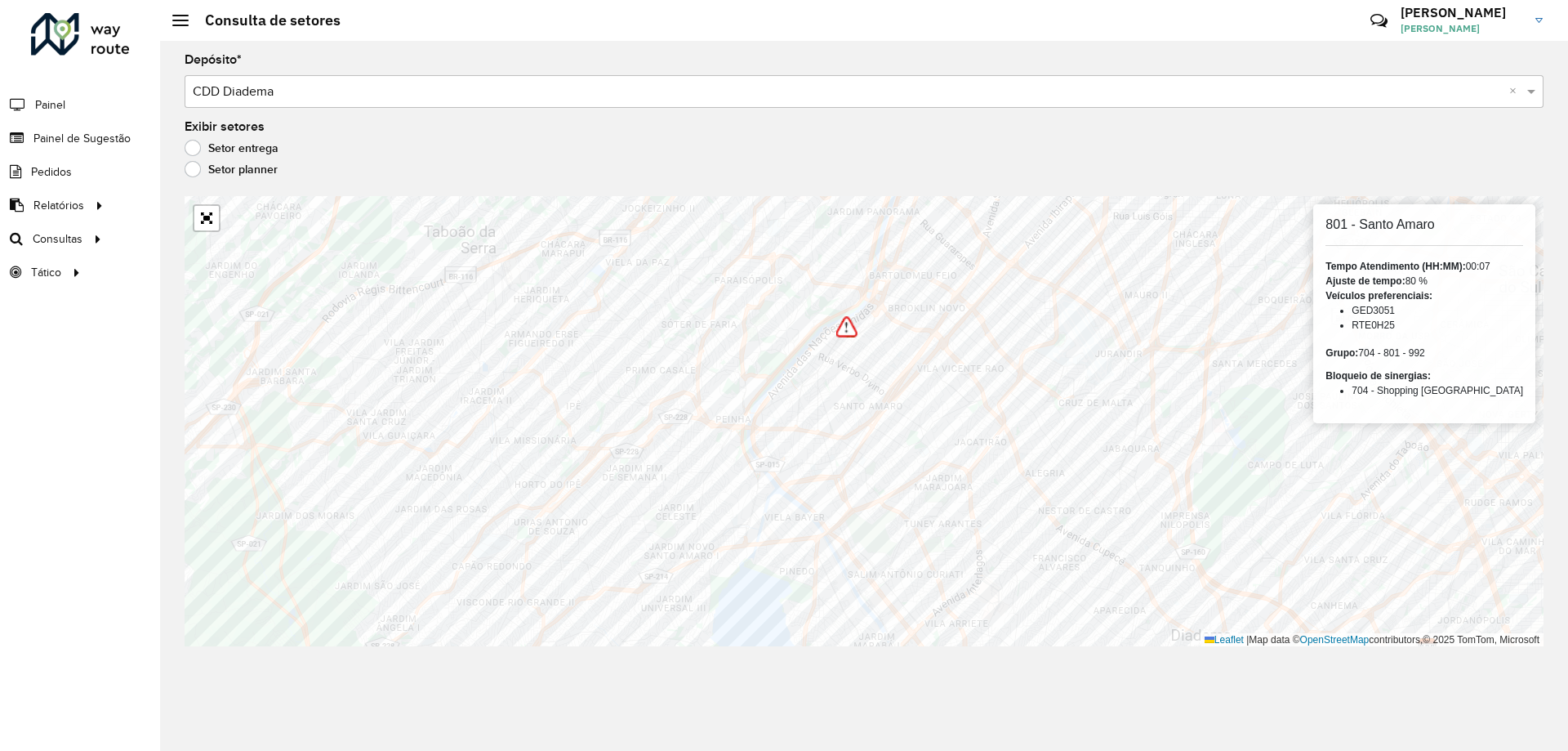
click at [1388, 227] on h6 "801 - Santo Amaro" at bounding box center [1424, 224] width 197 height 15
copy h6 "Santo"
